Goal: Transaction & Acquisition: Download file/media

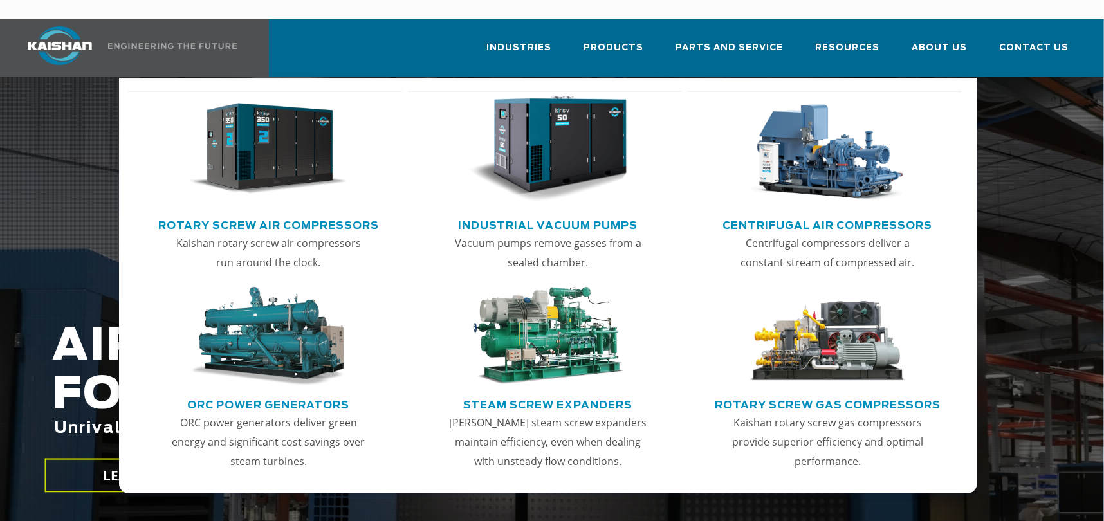
click at [286, 151] on img "Main menu" at bounding box center [268, 149] width 158 height 107
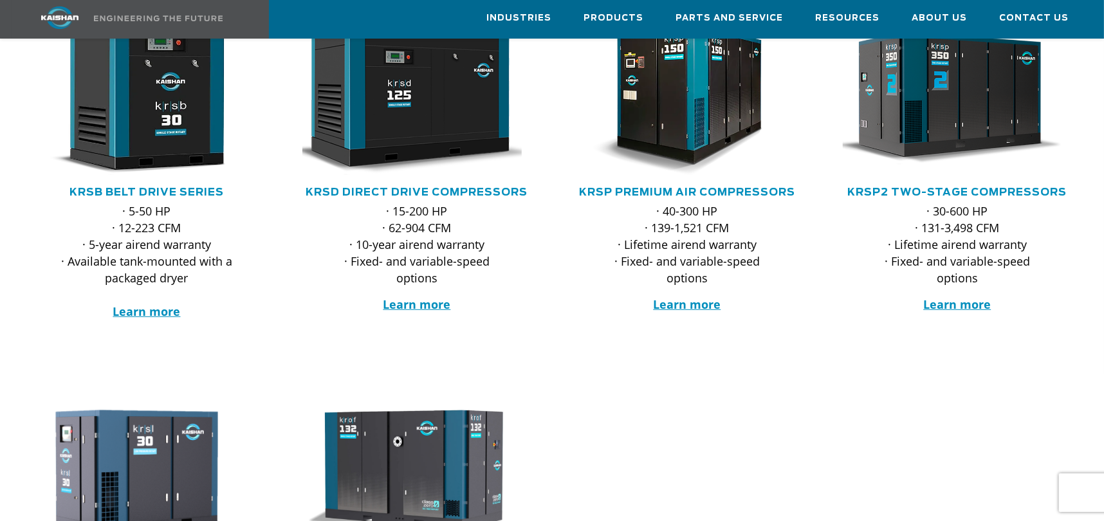
scroll to position [257, 0]
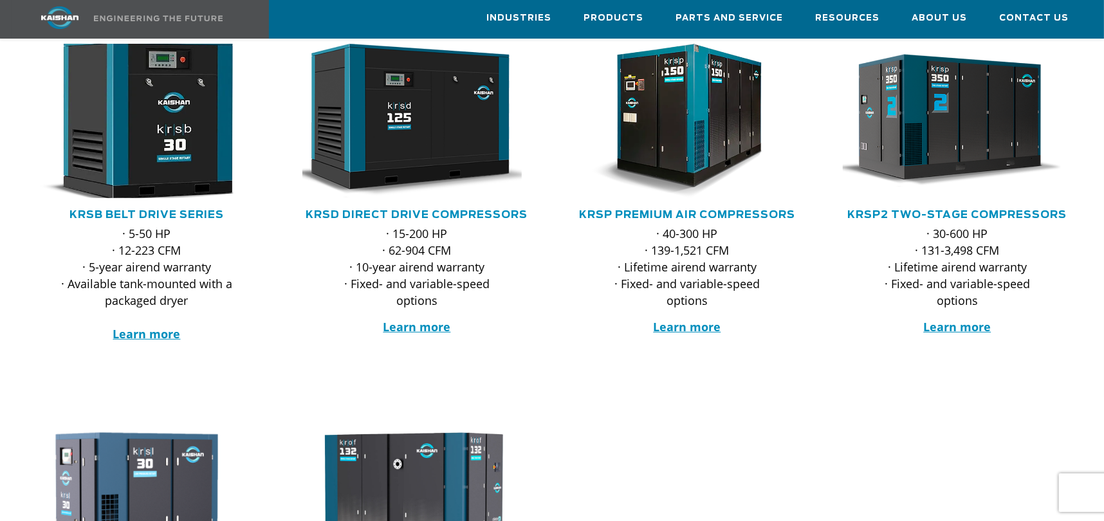
click at [151, 151] on img at bounding box center [137, 121] width 252 height 170
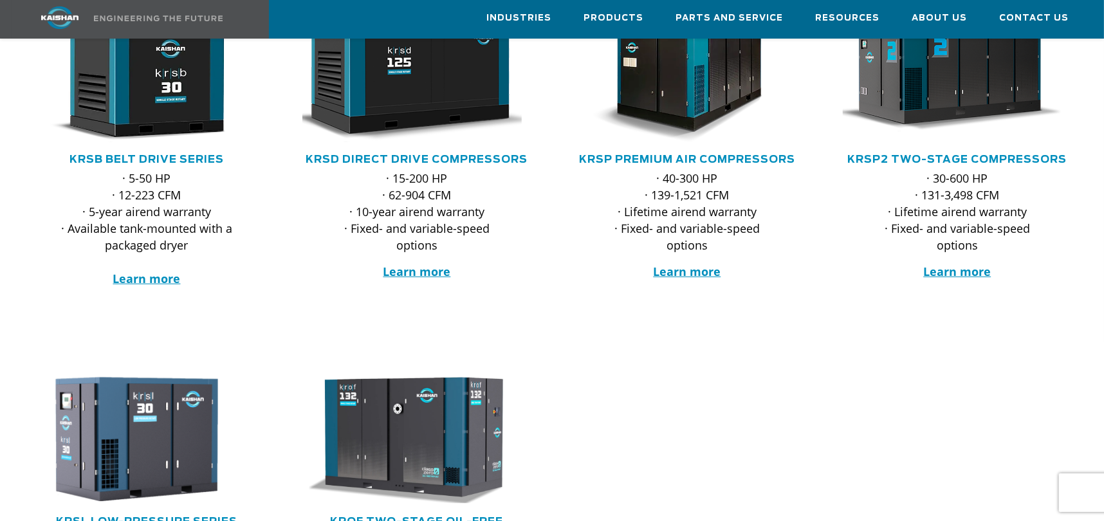
scroll to position [386, 0]
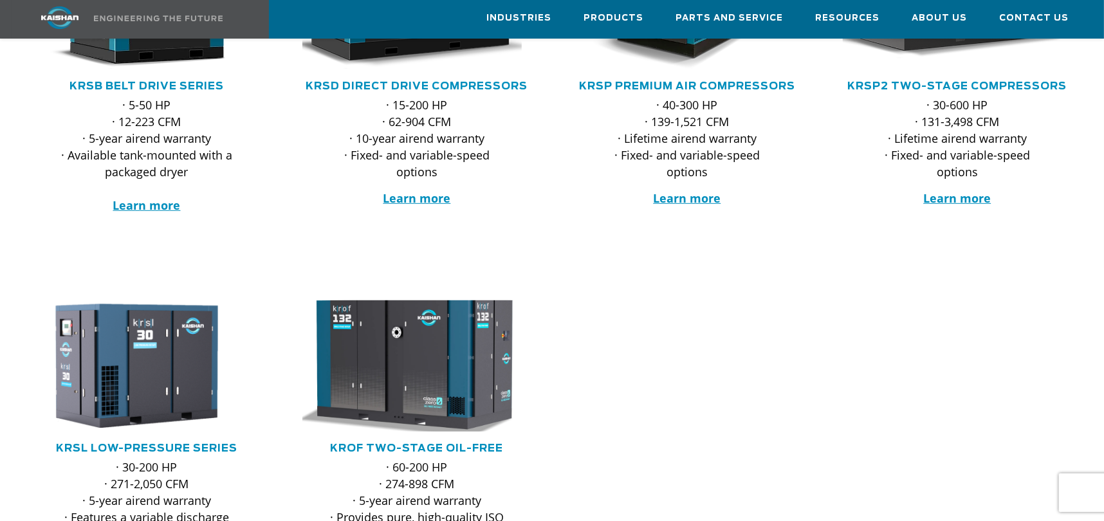
click at [456, 358] on img at bounding box center [407, 366] width 252 height 144
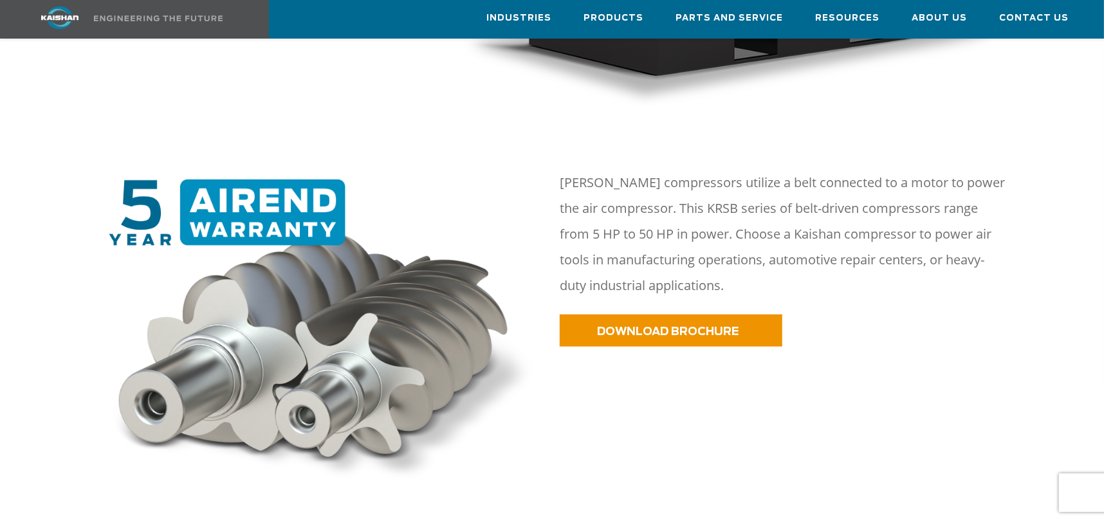
scroll to position [644, 0]
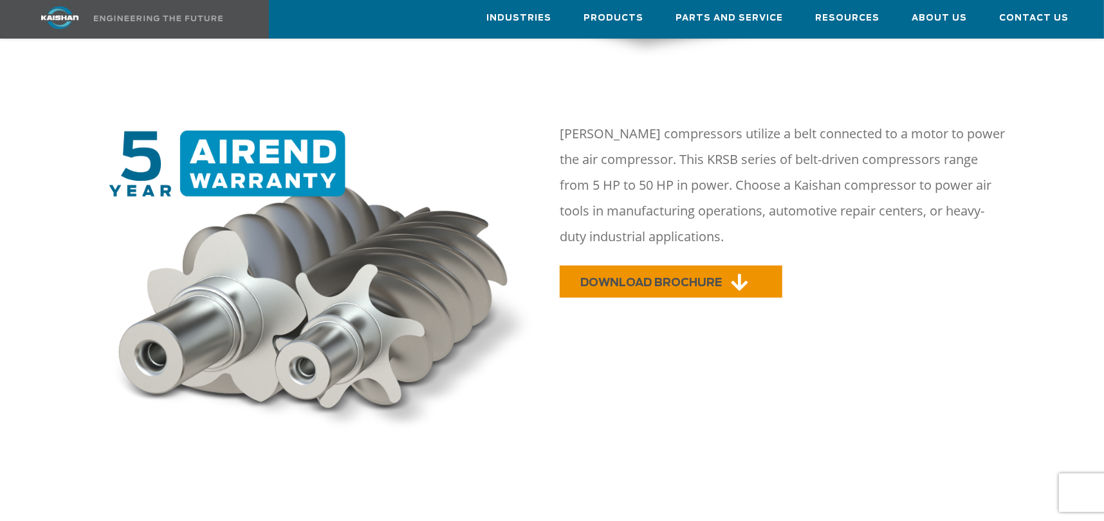
click at [652, 277] on span "DOWNLOAD BROCHURE" at bounding box center [652, 282] width 142 height 11
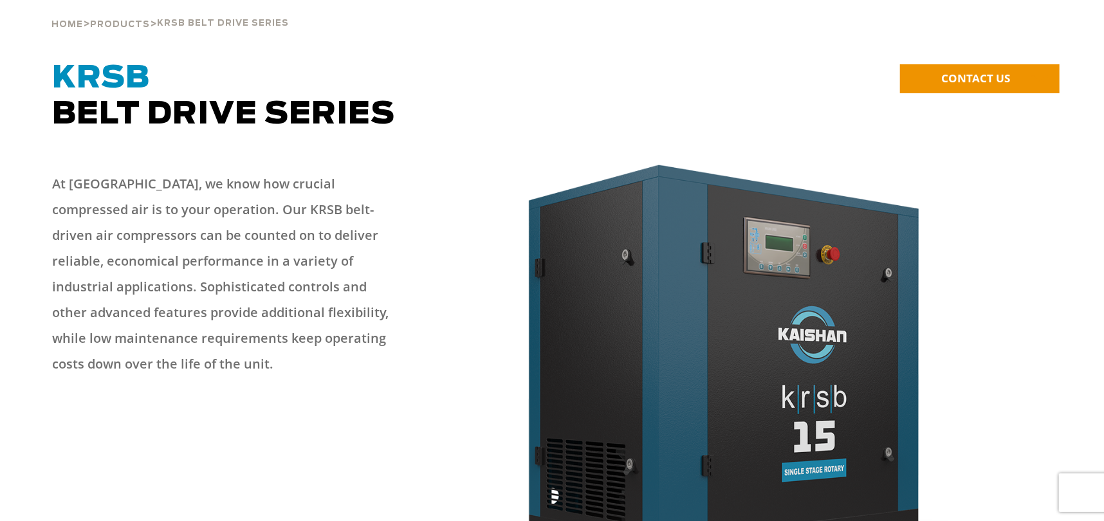
scroll to position [0, 0]
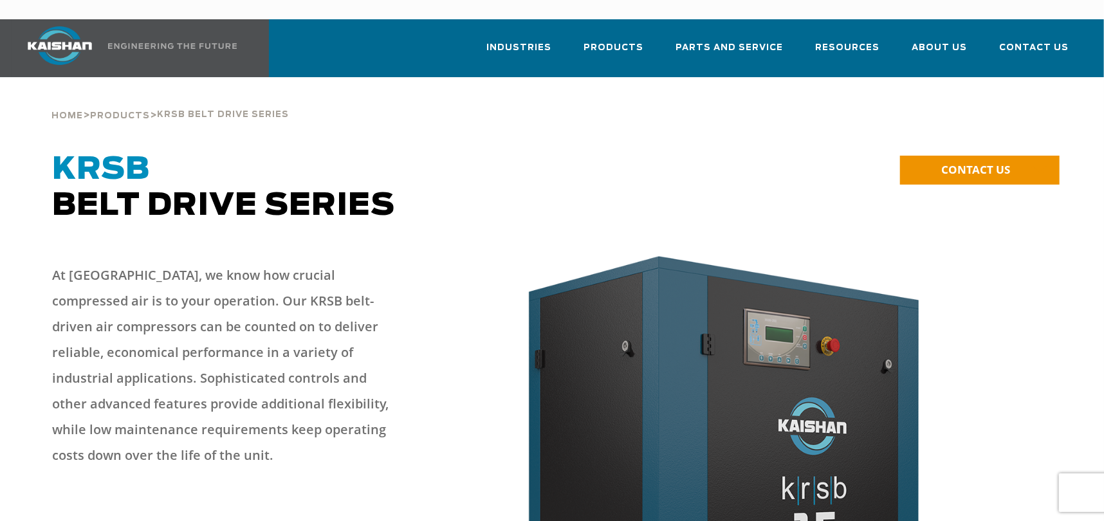
click at [1039, 265] on div at bounding box center [755, 475] width 594 height 451
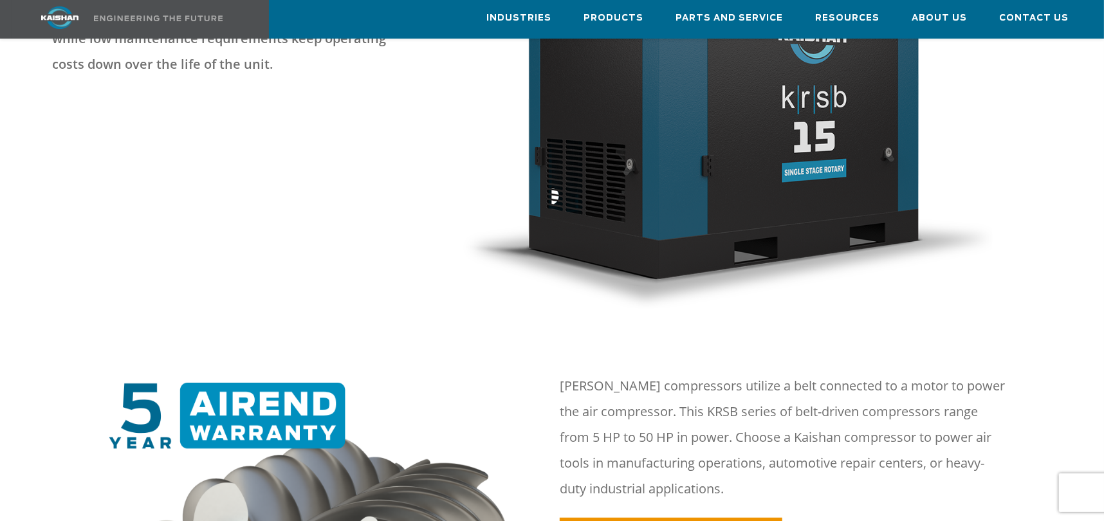
scroll to position [386, 0]
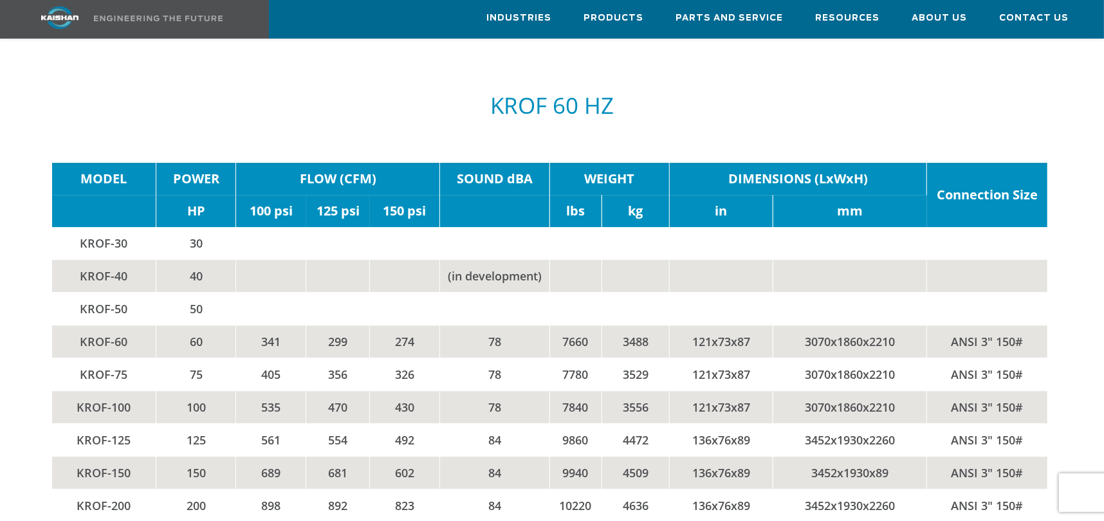
scroll to position [2188, 0]
